Goal: Information Seeking & Learning: Learn about a topic

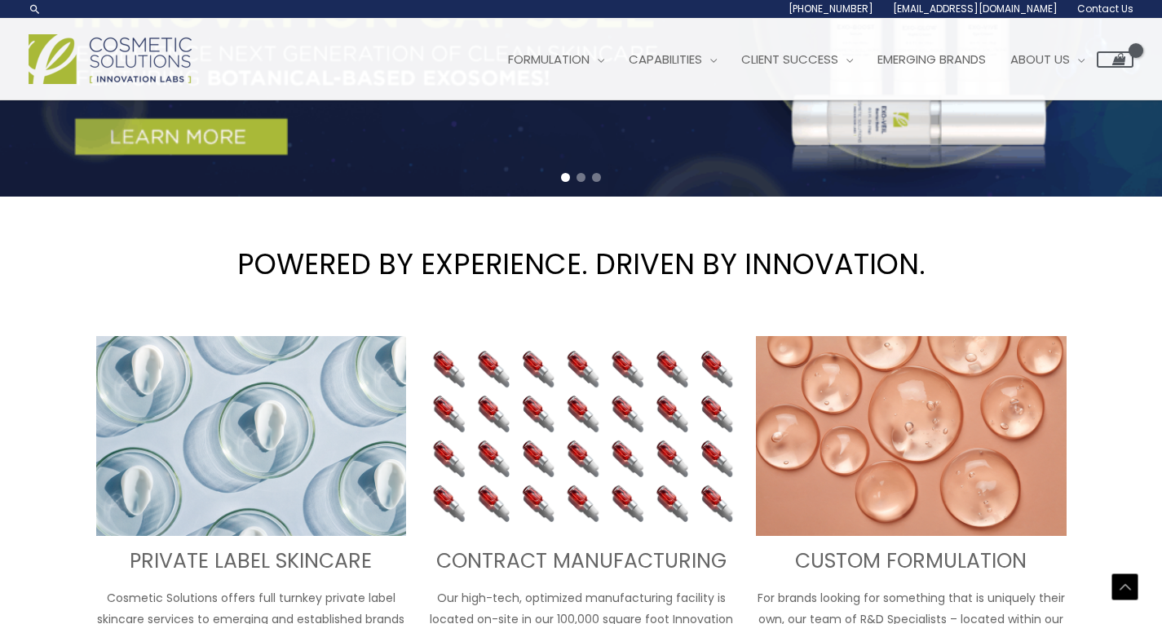
scroll to position [222, 0]
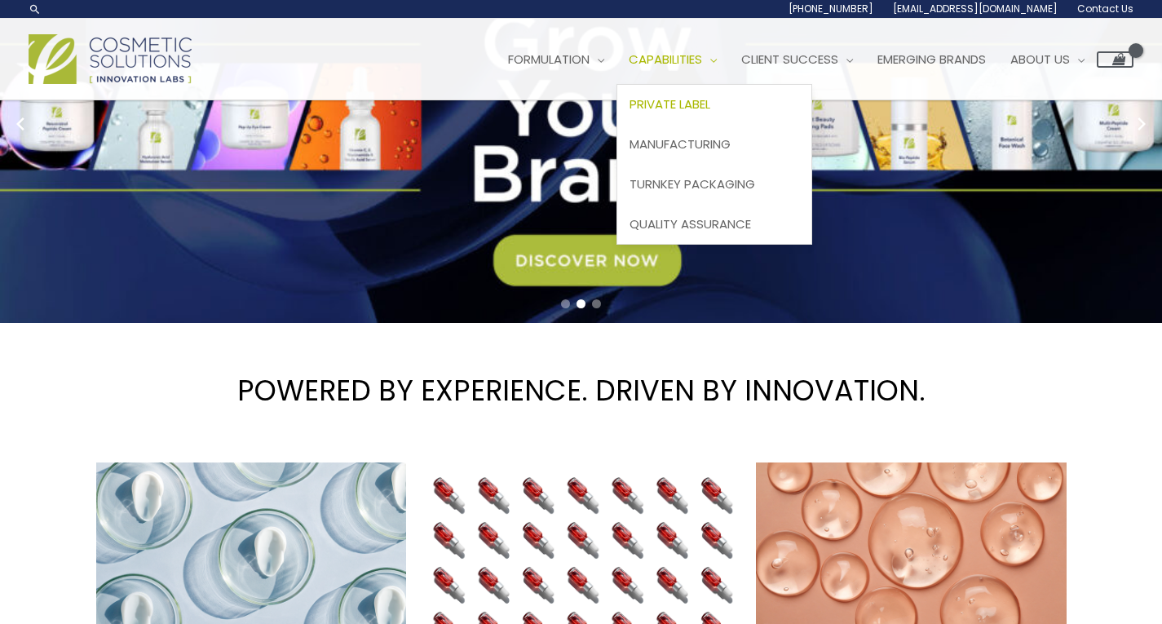
click at [696, 100] on span "Private Label" at bounding box center [669, 103] width 81 height 17
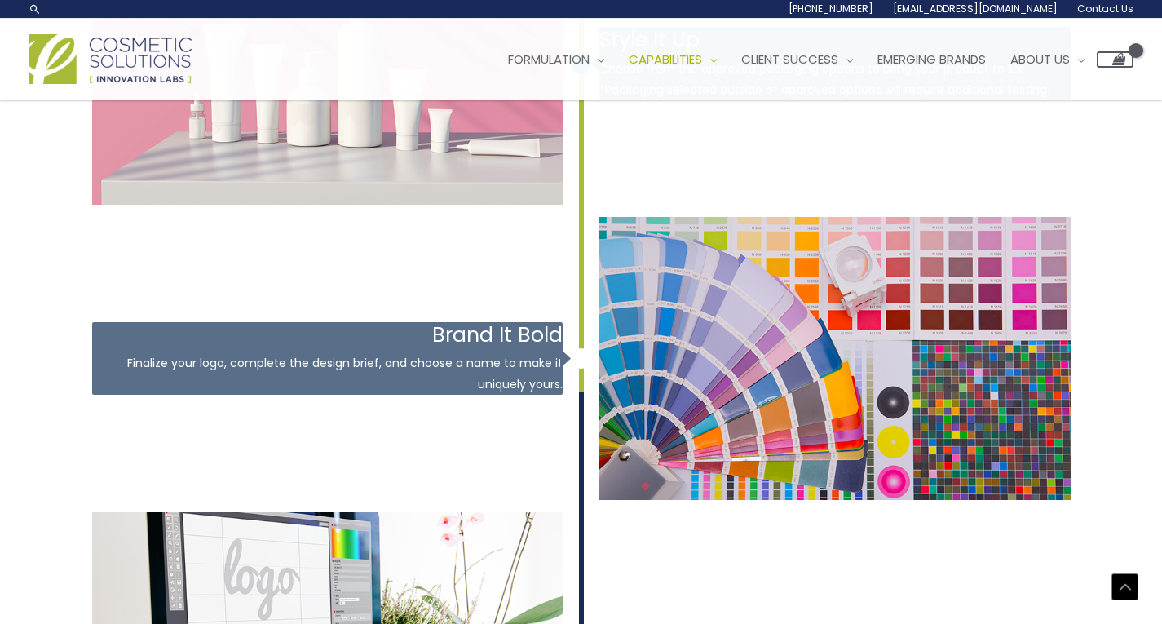
scroll to position [2209, 0]
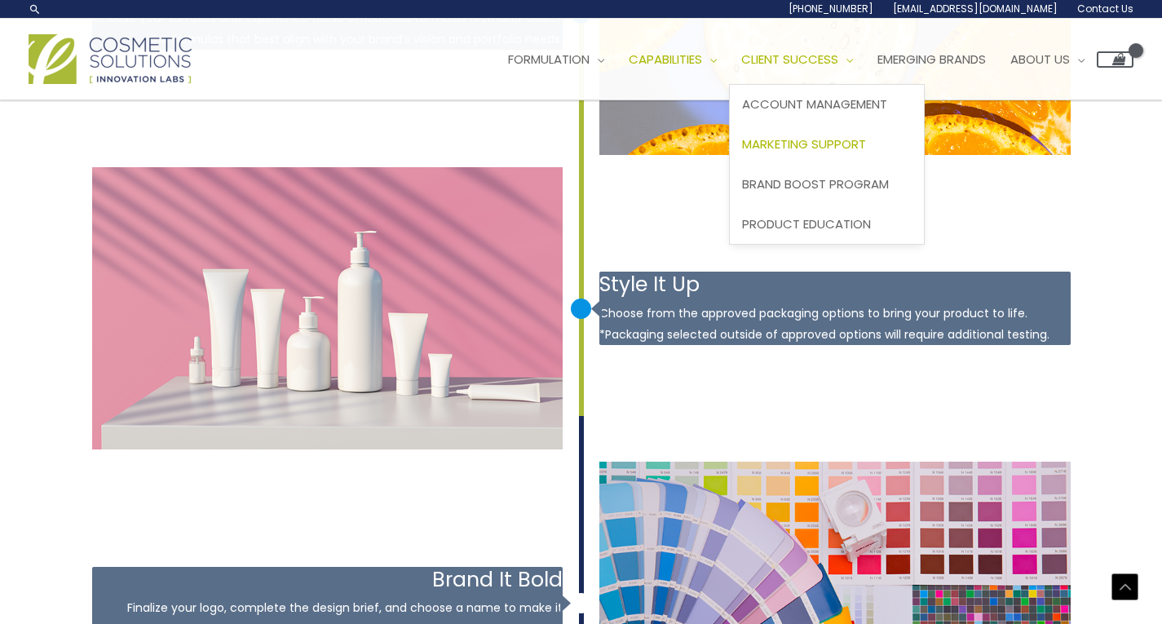
click at [835, 143] on span "Marketing Support" at bounding box center [804, 143] width 124 height 17
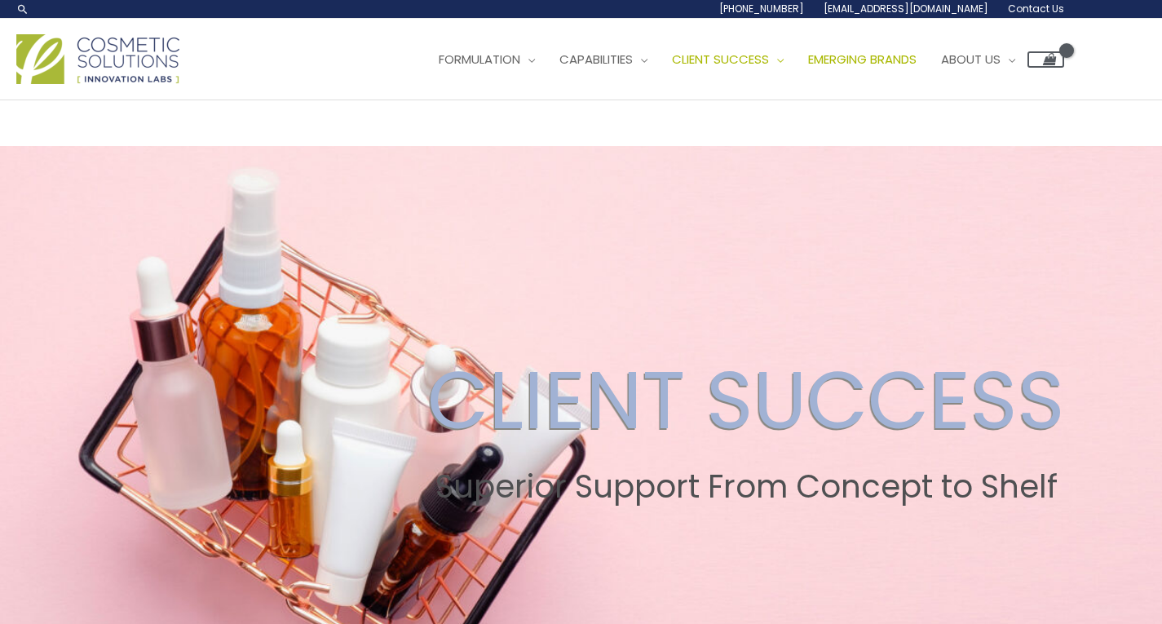
click at [877, 60] on span "Emerging Brands" at bounding box center [862, 59] width 108 height 17
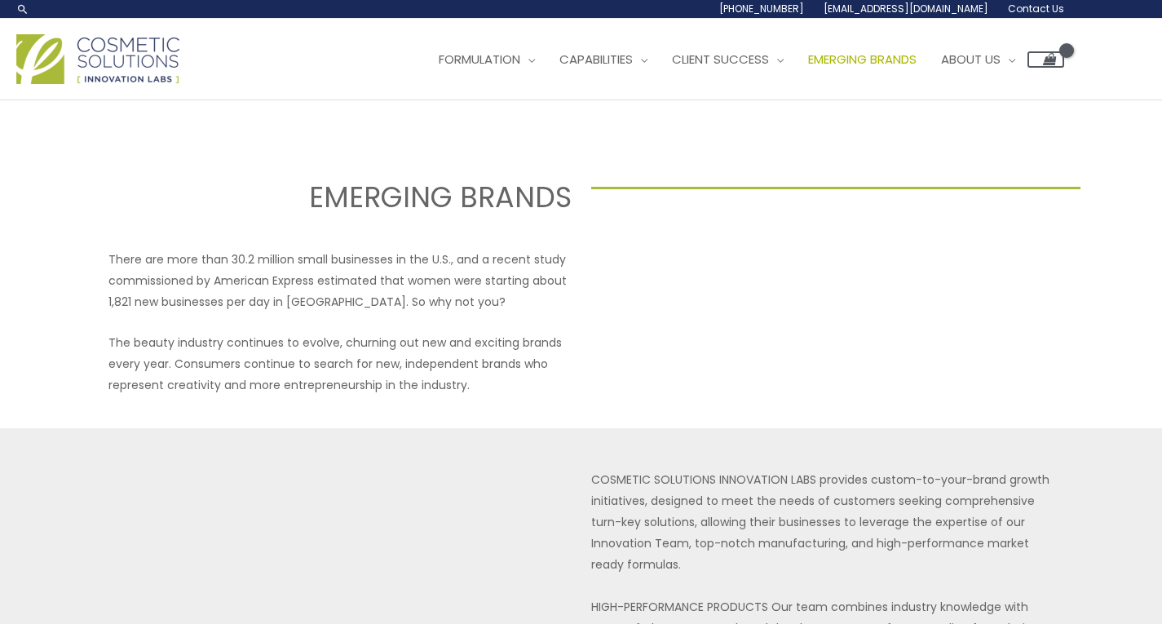
select select
click at [636, 140] on span "Manufacturing" at bounding box center [610, 143] width 101 height 17
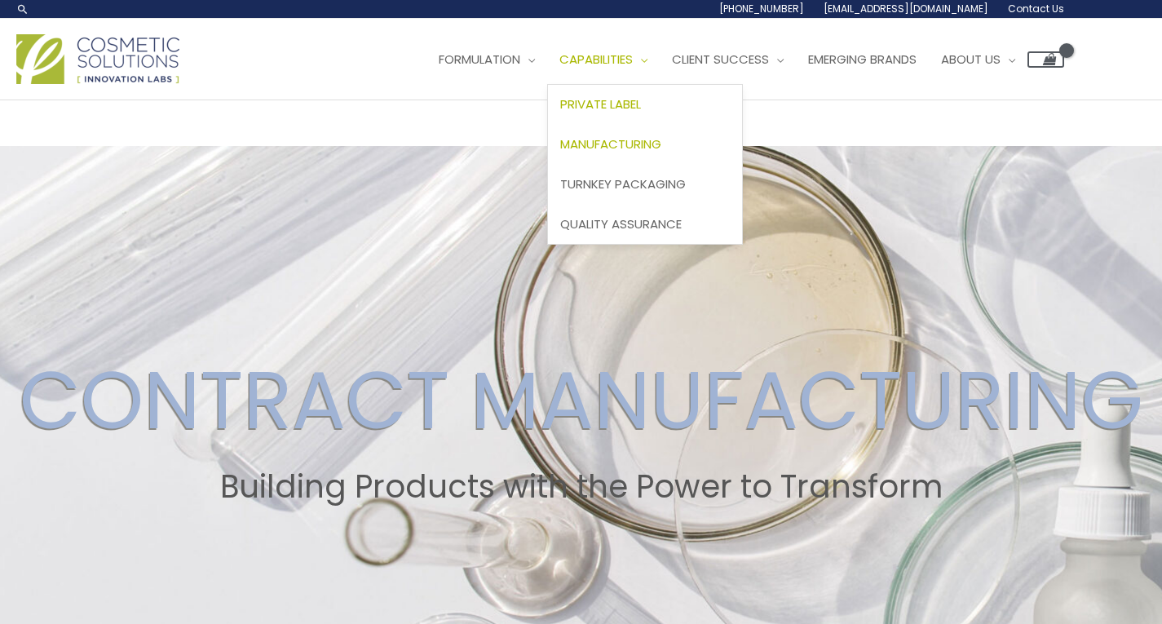
click at [425, 64] on div "Main Menu Formulation Menu Toggle Research and Innovation Market Ready Formulas…" at bounding box center [539, 59] width 1047 height 58
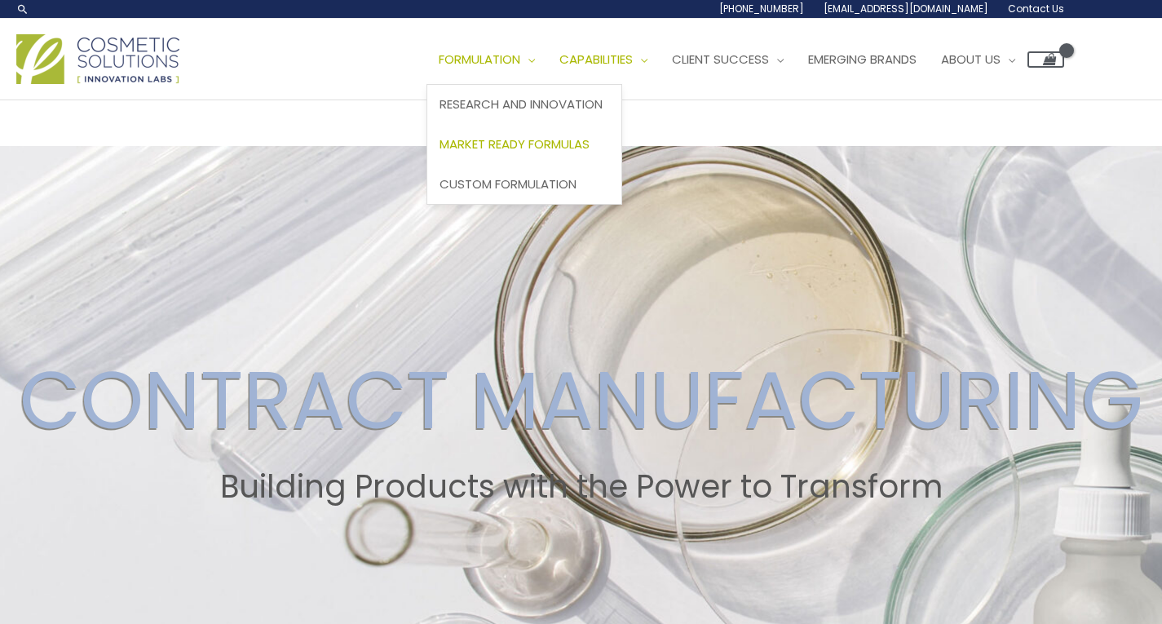
click at [552, 140] on span "Market Ready Formulas" at bounding box center [514, 143] width 150 height 17
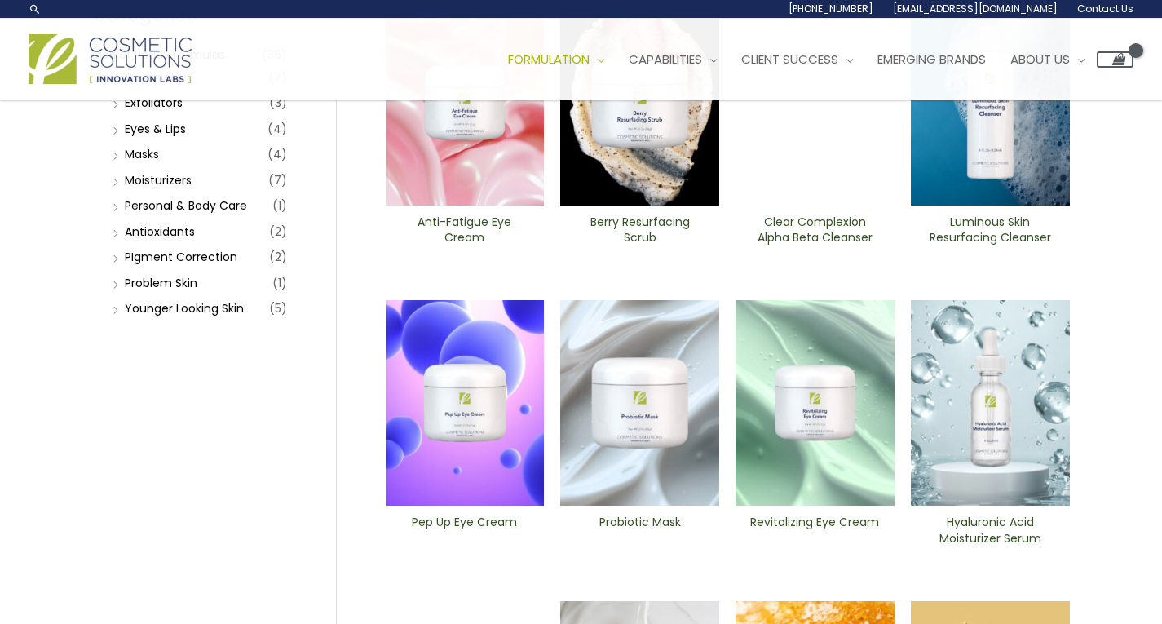
scroll to position [163, 0]
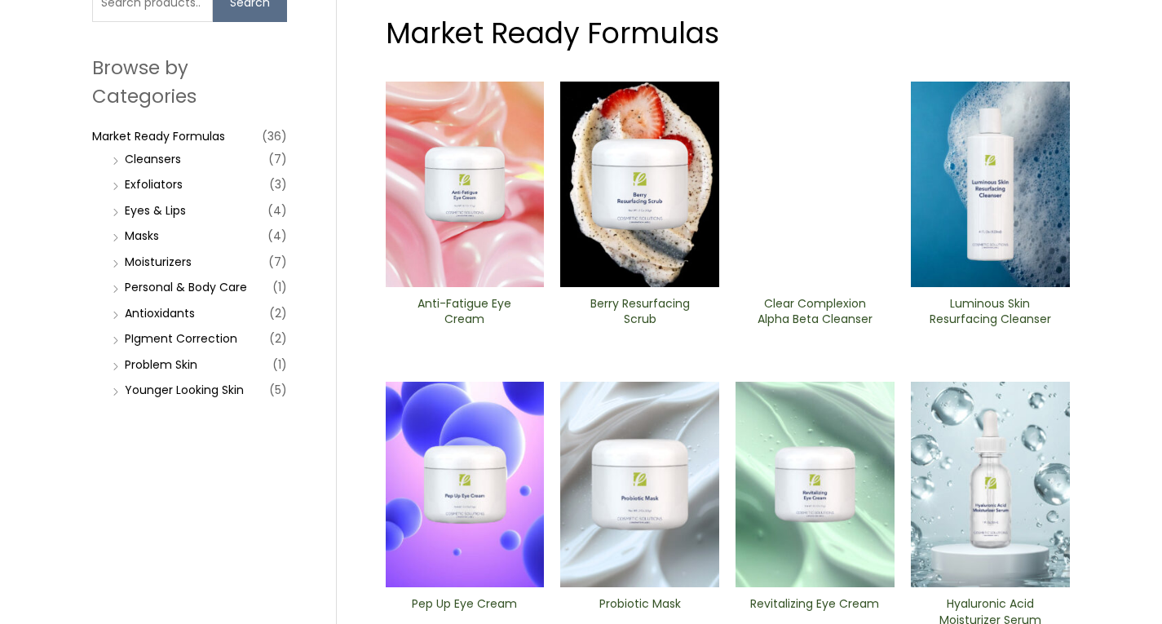
click at [223, 276] on li "Personal & Body Care (1)" at bounding box center [197, 287] width 179 height 23
click at [223, 285] on link "Personal & Body Care" at bounding box center [186, 287] width 122 height 16
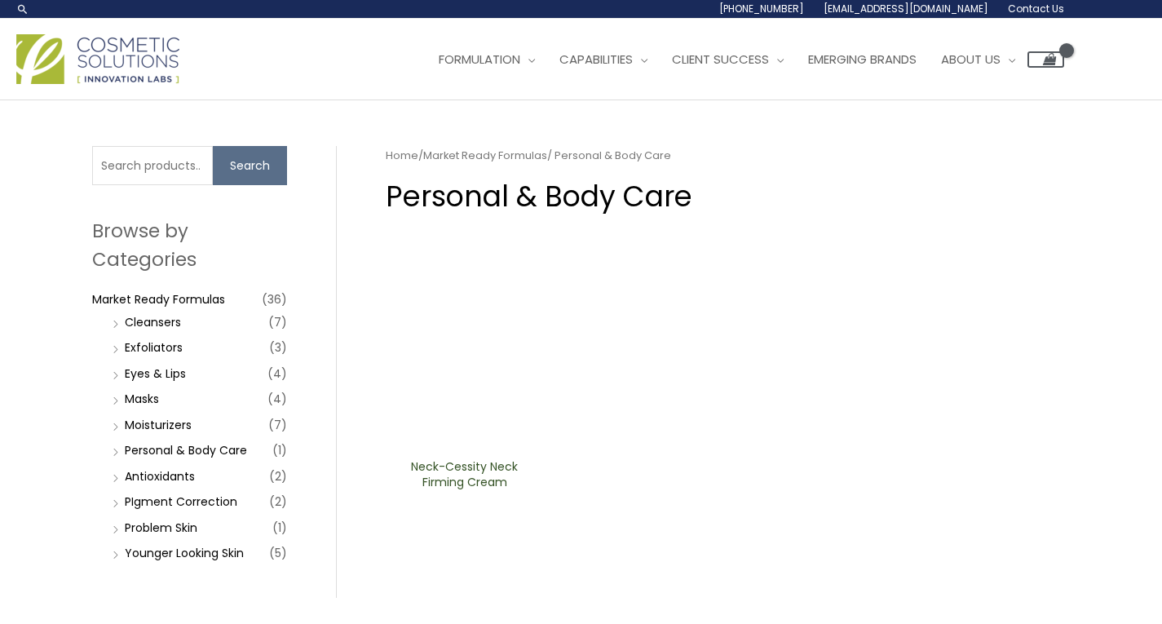
scroll to position [82, 0]
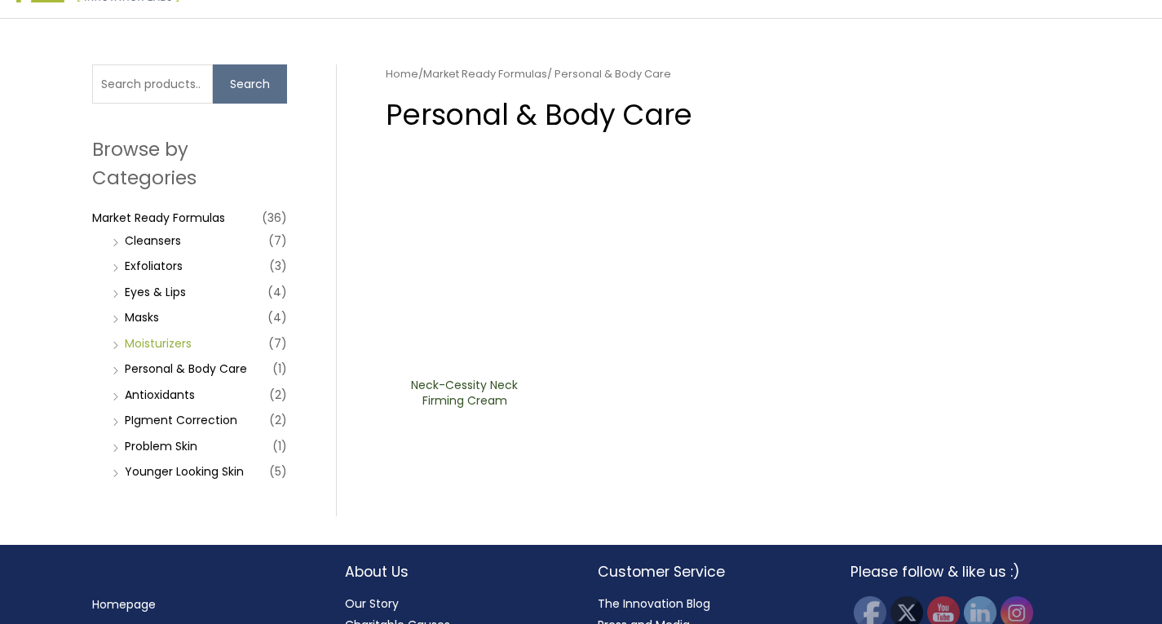
click at [168, 343] on link "Moisturizers" at bounding box center [158, 343] width 67 height 16
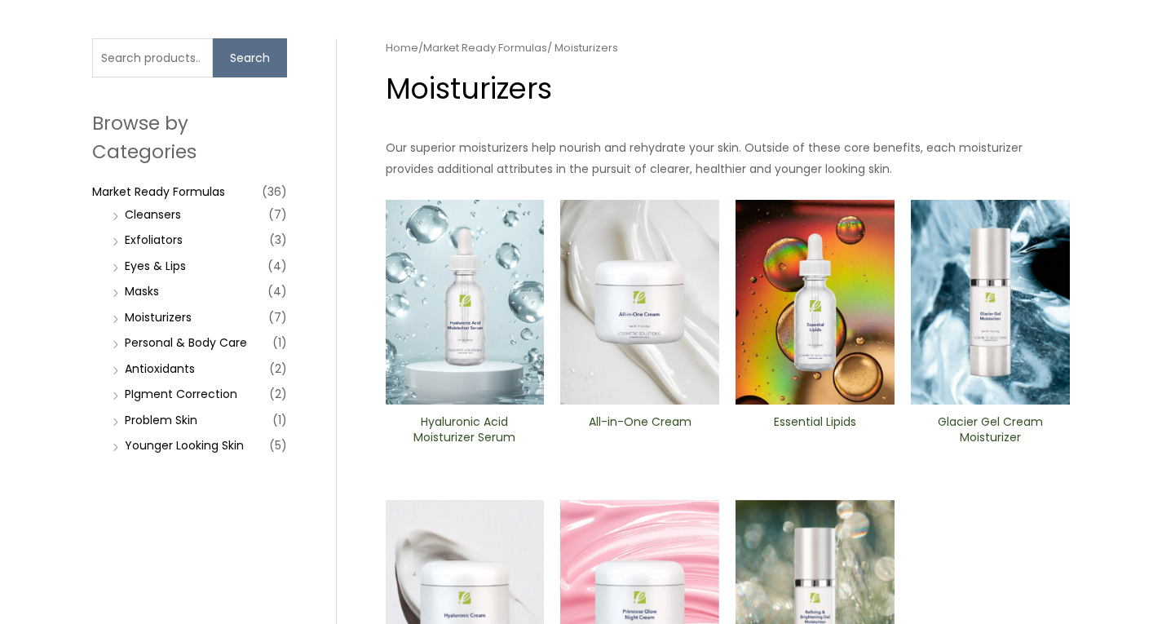
scroll to position [82, 0]
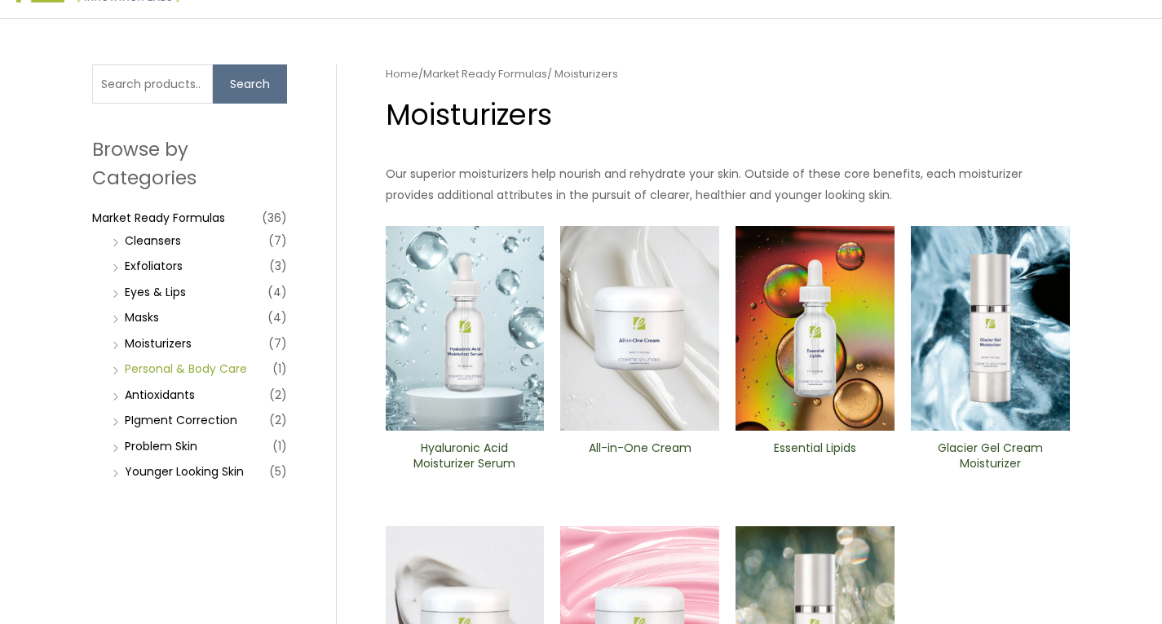
click at [181, 369] on link "Personal & Body Care" at bounding box center [186, 368] width 122 height 16
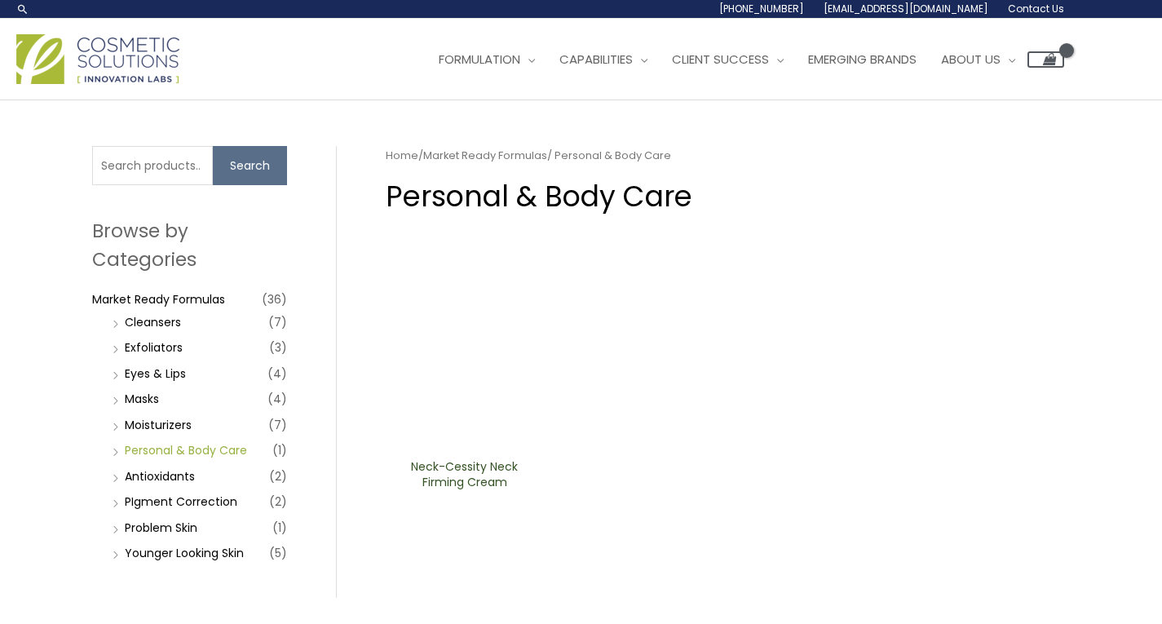
click at [243, 452] on link "Personal & Body Care" at bounding box center [186, 450] width 122 height 16
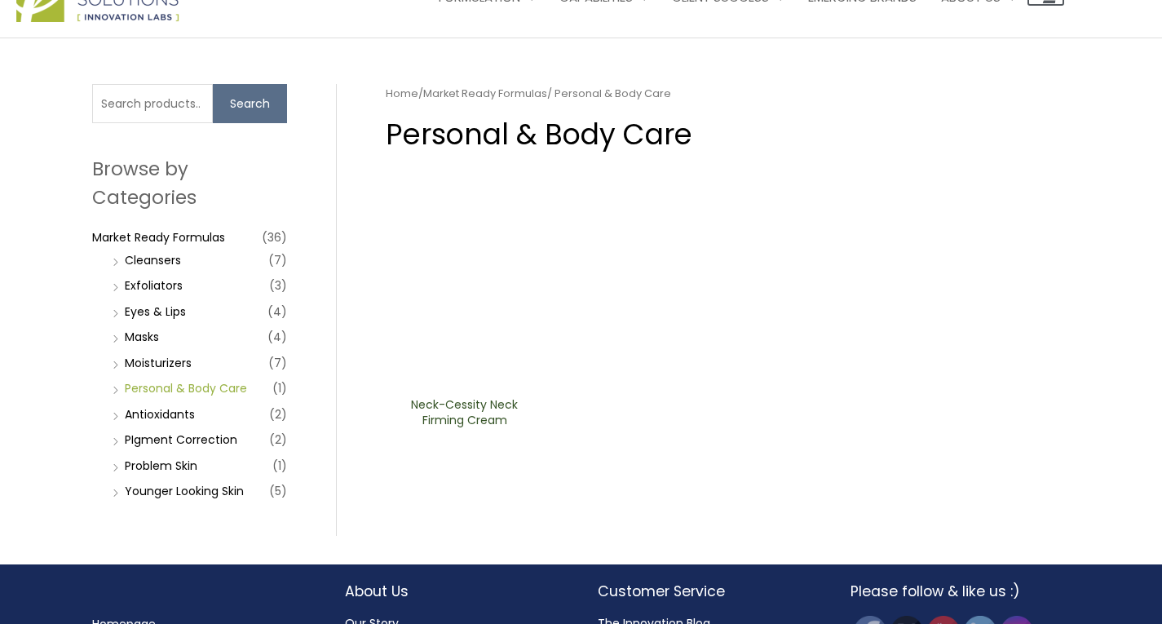
scroll to position [82, 0]
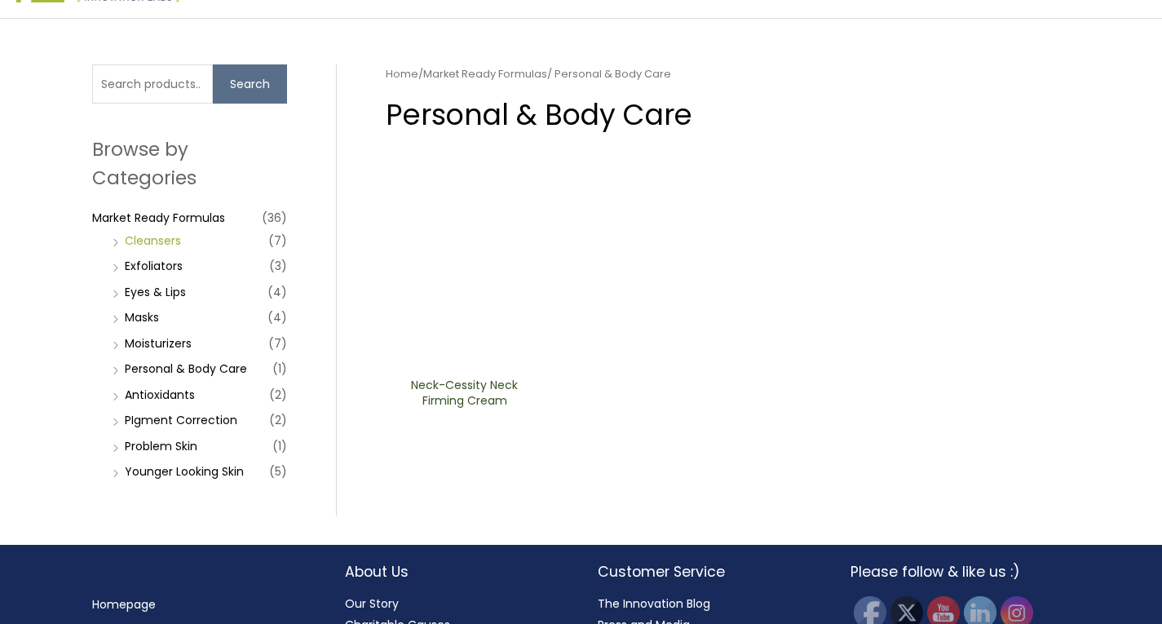
click at [170, 239] on link "Cleansers" at bounding box center [153, 240] width 56 height 16
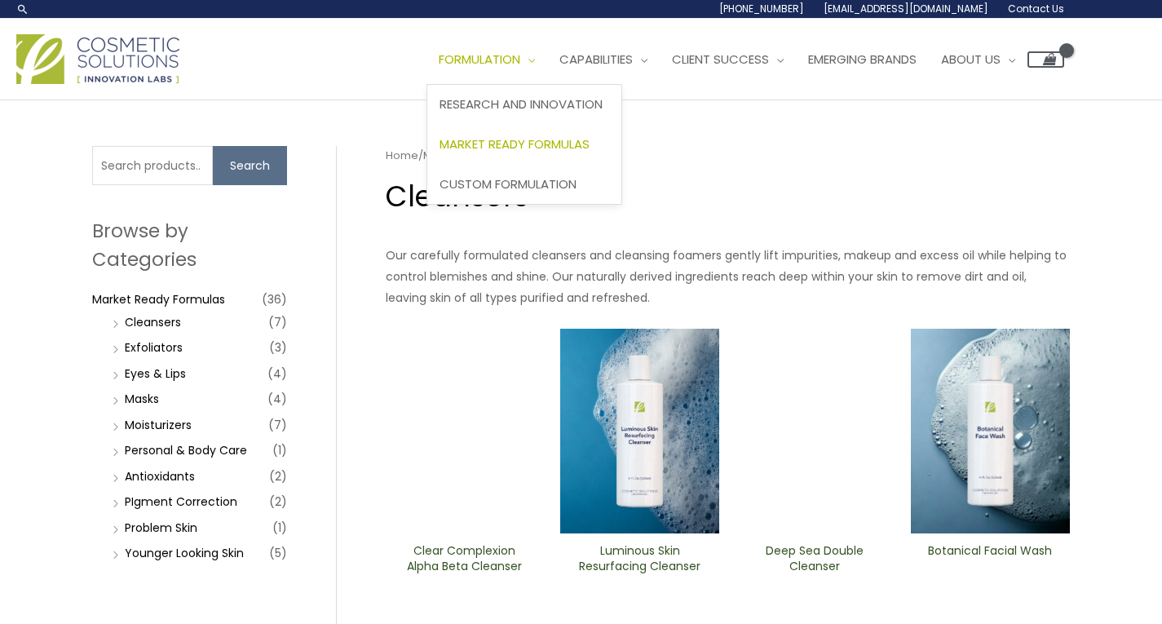
click at [535, 137] on span "Market Ready Formulas" at bounding box center [514, 143] width 150 height 17
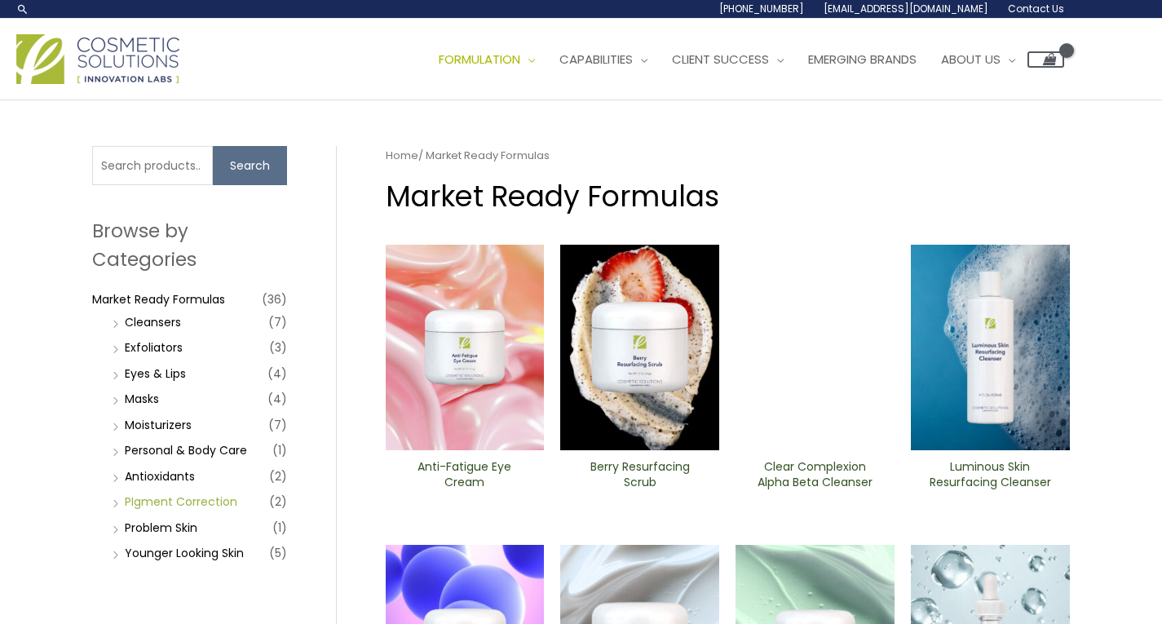
click at [222, 496] on link "PIgment Correction" at bounding box center [181, 501] width 112 height 16
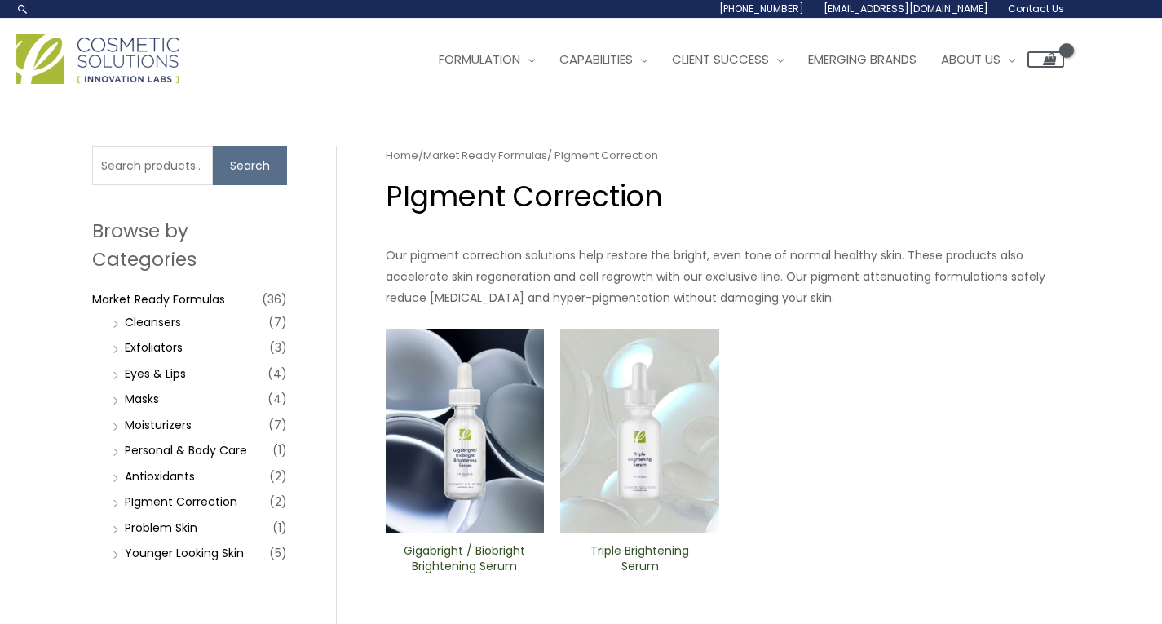
click at [640, 470] on img at bounding box center [639, 430] width 159 height 205
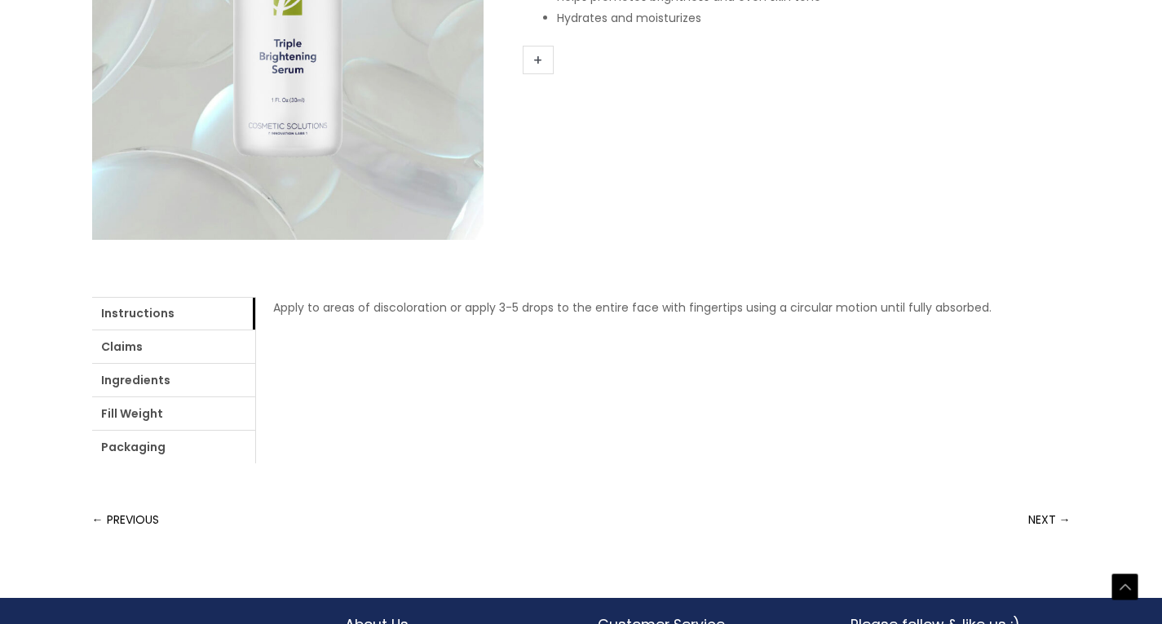
scroll to position [489, 0]
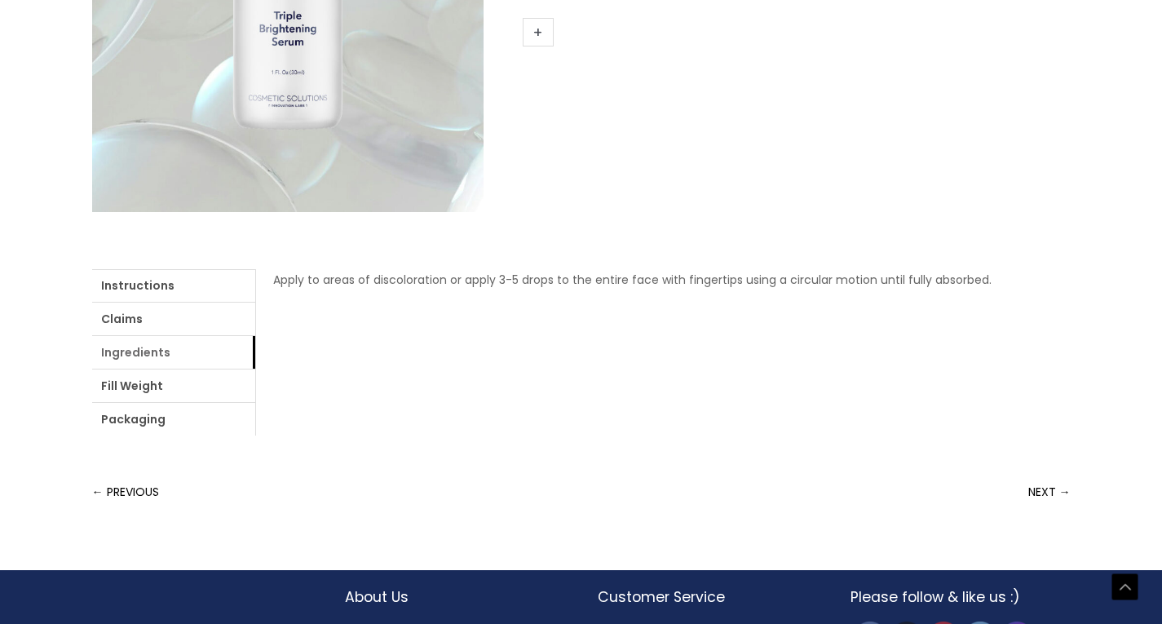
click at [146, 350] on link "Ingredients" at bounding box center [173, 352] width 163 height 33
click at [152, 352] on link "Ingredients" at bounding box center [173, 352] width 163 height 33
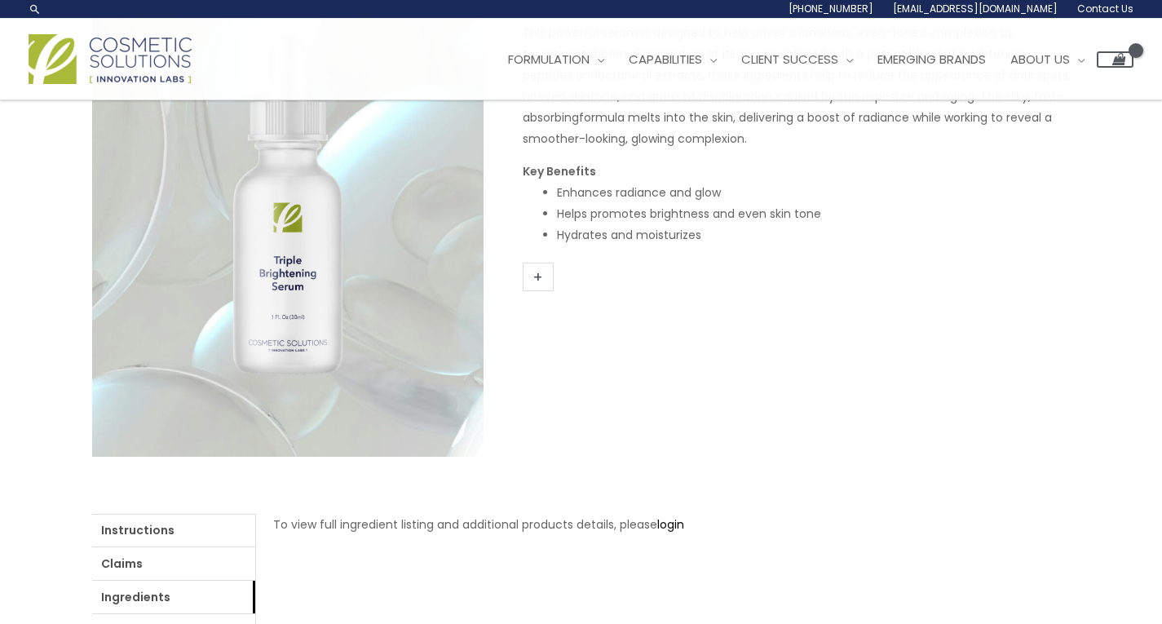
scroll to position [0, 0]
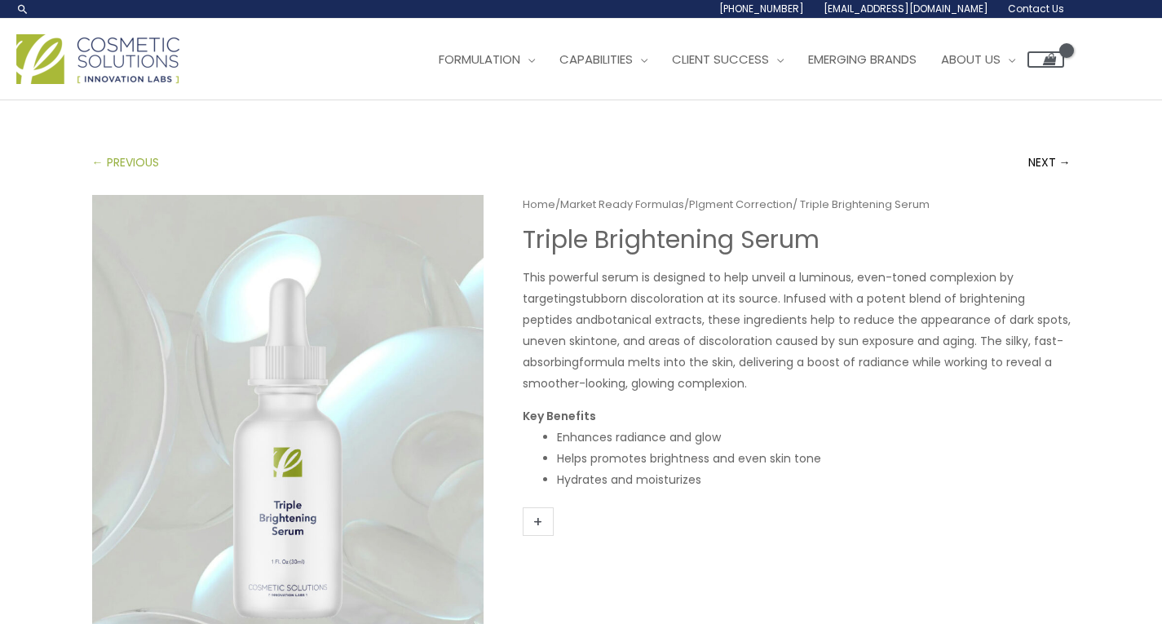
click at [98, 160] on link "← PREVIOUS" at bounding box center [125, 162] width 67 height 33
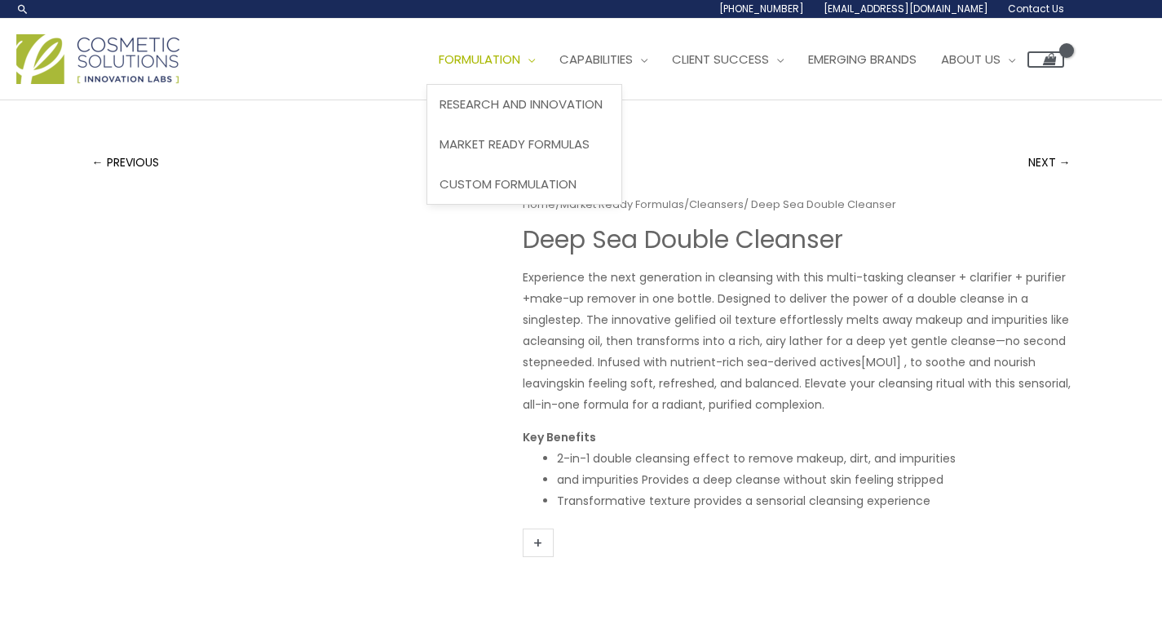
click at [527, 45] on link "Formulation" at bounding box center [486, 59] width 121 height 49
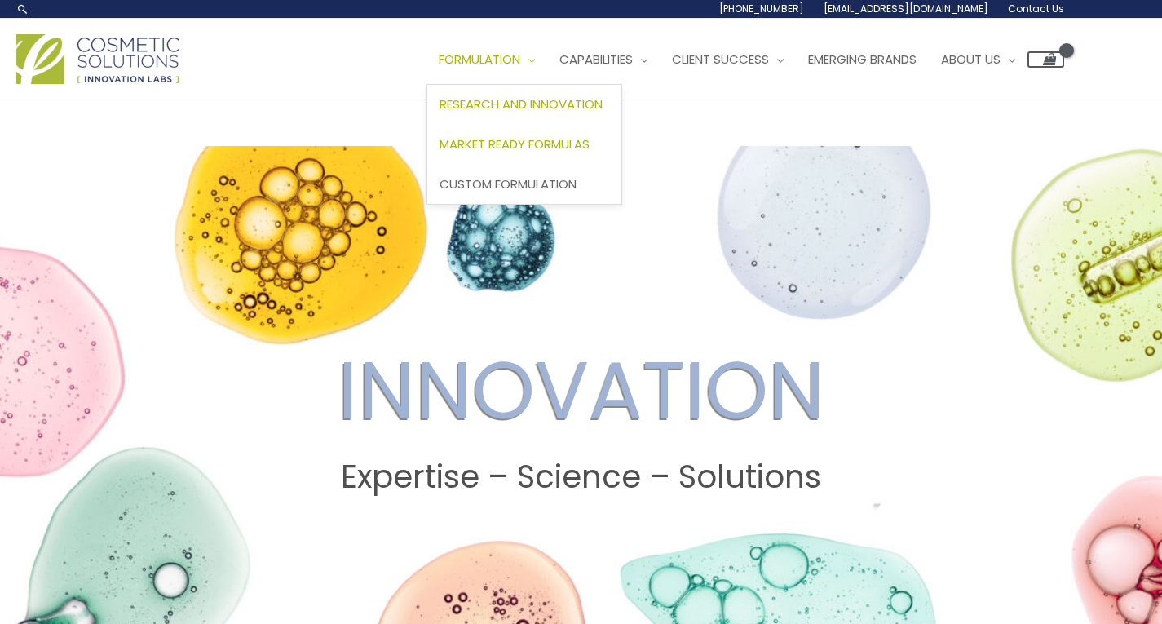
click at [485, 149] on span "Market Ready Formulas" at bounding box center [514, 143] width 150 height 17
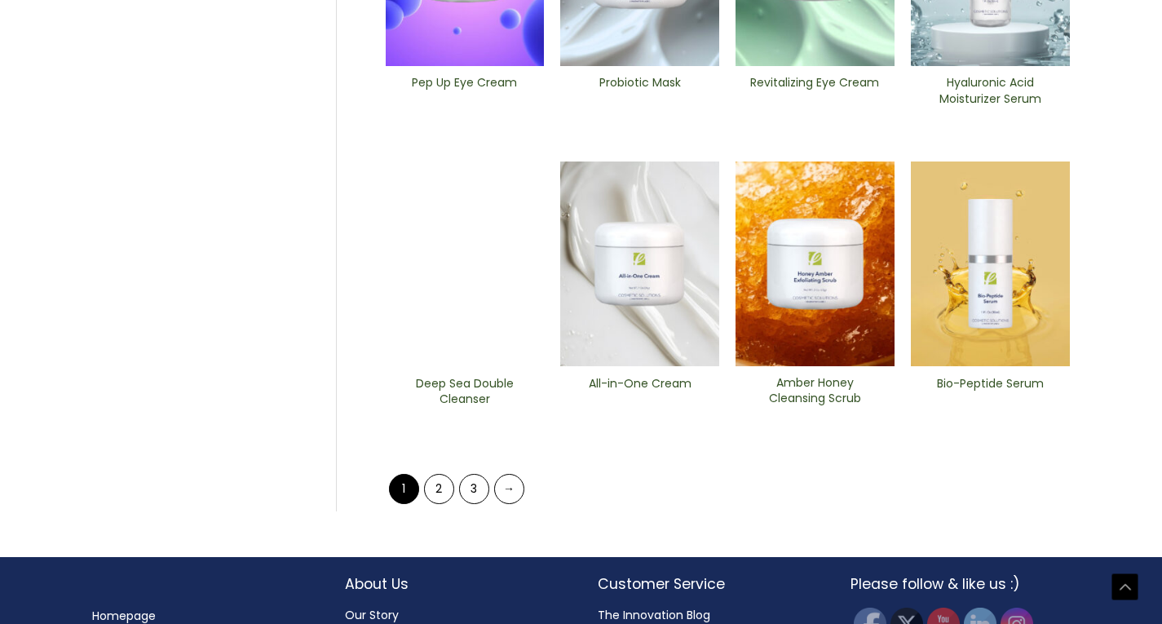
scroll to position [734, 0]
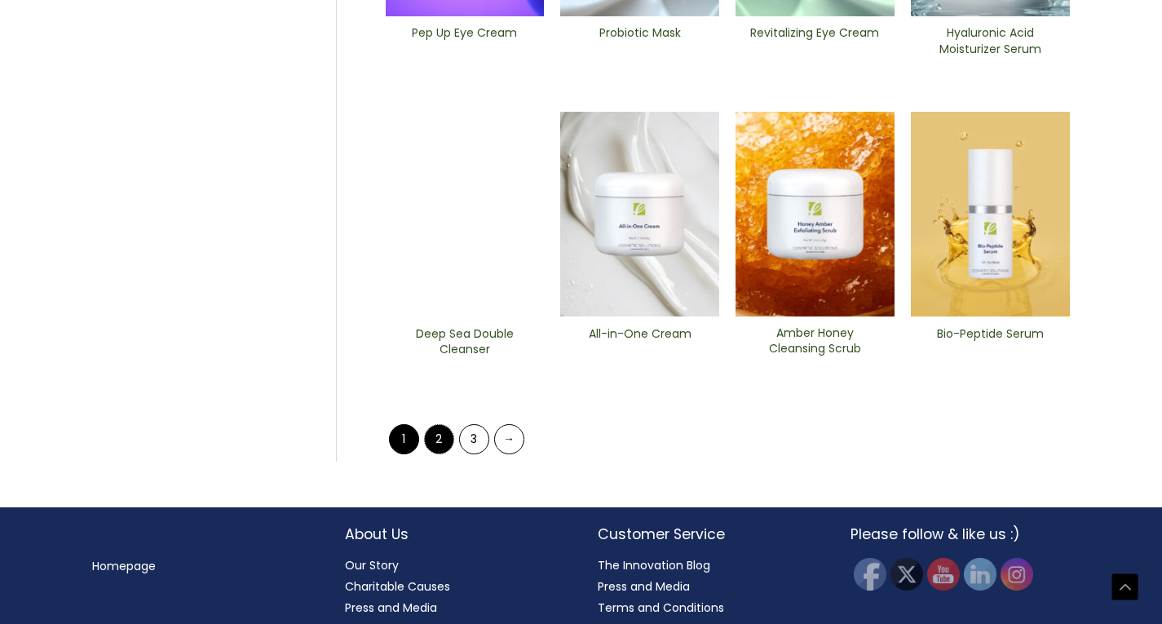
click at [434, 452] on link "2" at bounding box center [439, 439] width 30 height 30
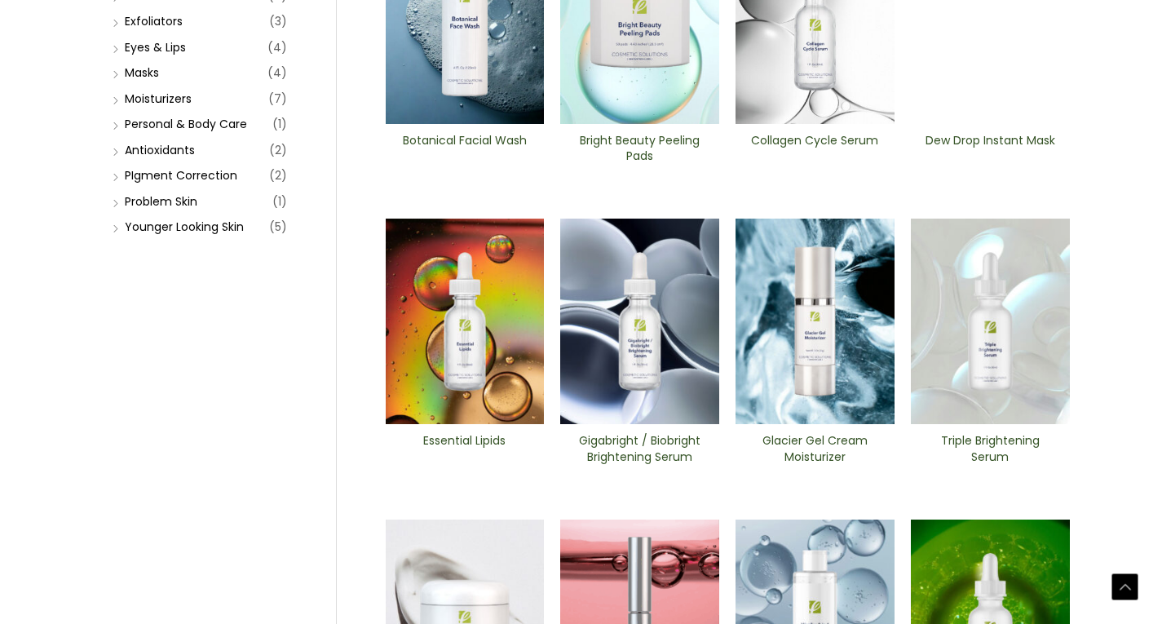
scroll to position [734, 0]
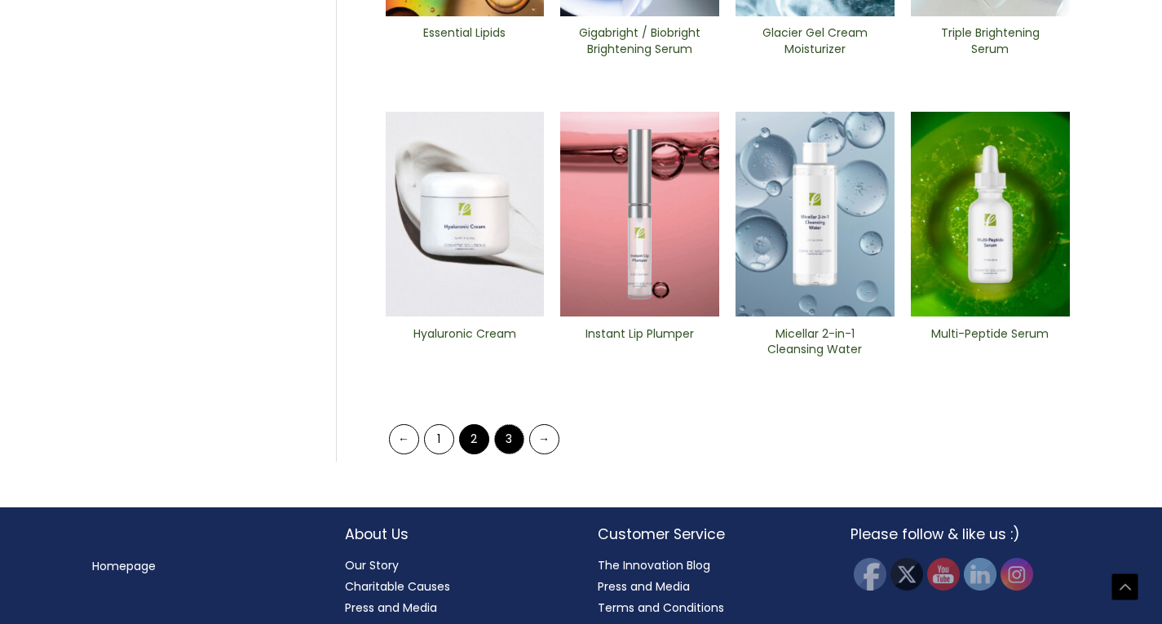
click at [505, 452] on link "3" at bounding box center [509, 439] width 30 height 30
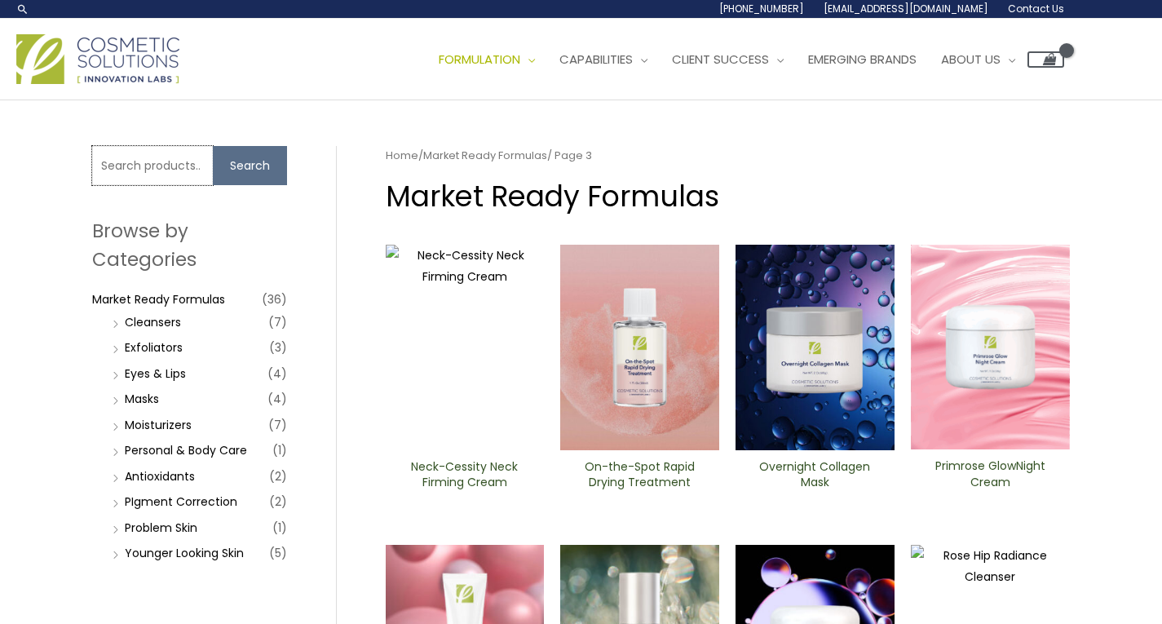
click at [182, 161] on input "Search for:" at bounding box center [152, 165] width 121 height 39
type input "body wash"
click at [213, 146] on button "Search" at bounding box center [250, 165] width 74 height 39
click at [237, 169] on button "Search" at bounding box center [250, 165] width 74 height 39
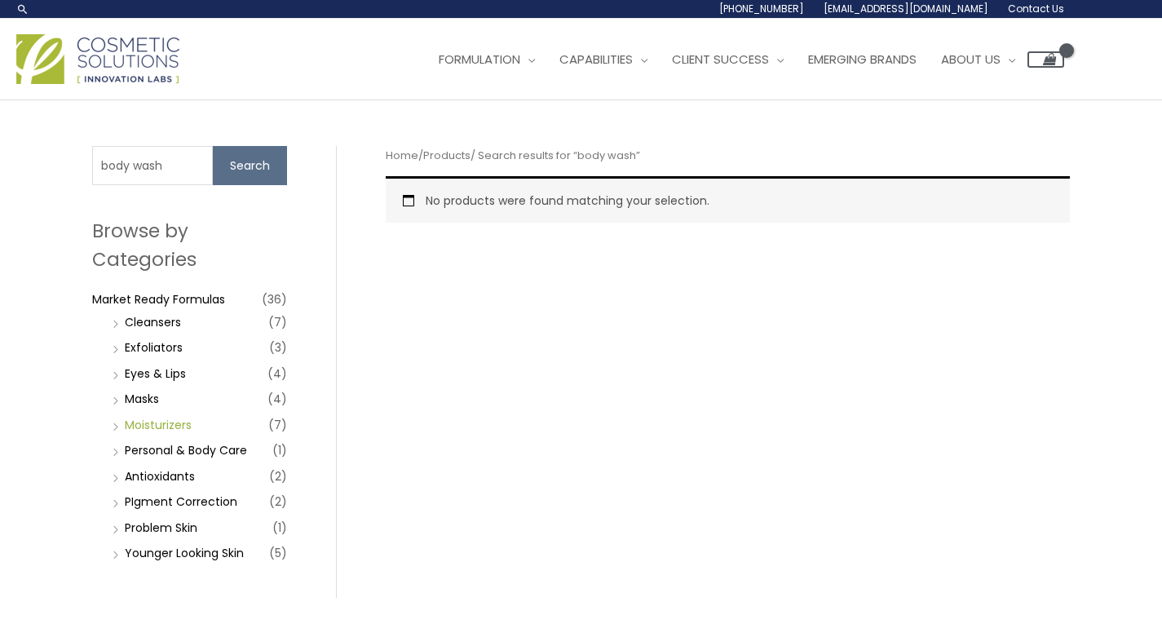
click at [173, 425] on link "Moisturizers" at bounding box center [158, 425] width 67 height 16
